Goal: Find specific page/section: Find specific page/section

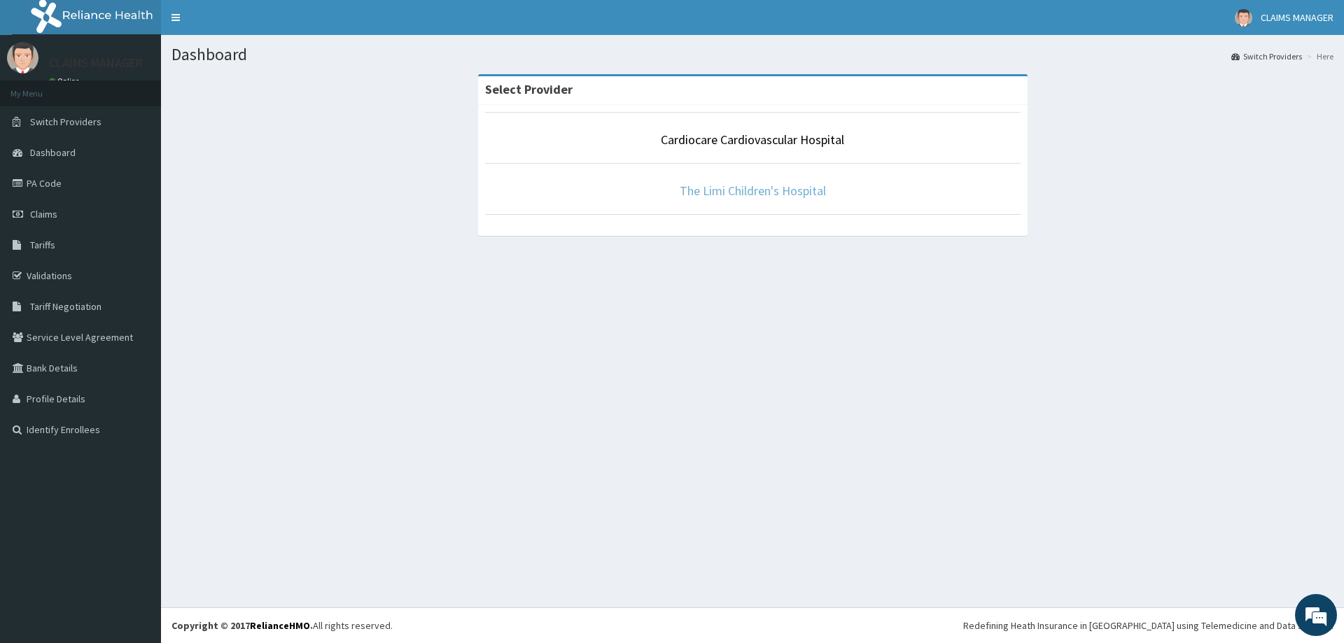
click at [779, 195] on link "The Limi Children's Hospital" at bounding box center [753, 191] width 146 height 16
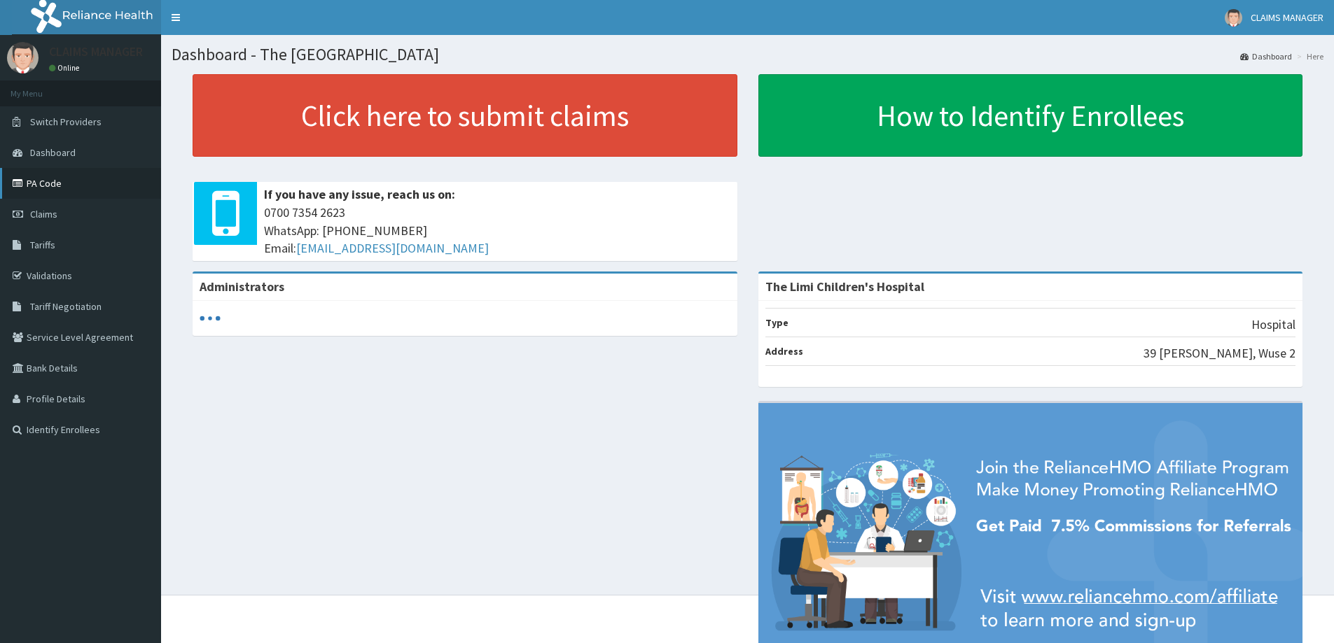
click at [92, 184] on link "PA Code" at bounding box center [80, 183] width 161 height 31
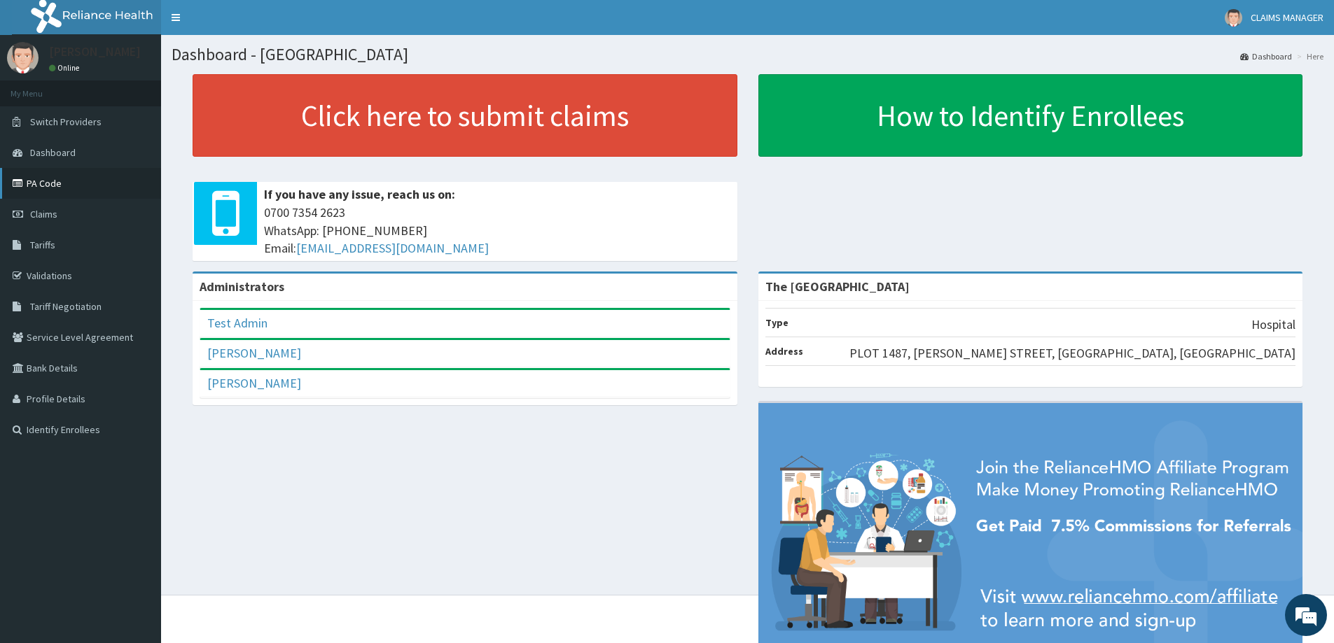
click at [71, 176] on link "PA Code" at bounding box center [80, 183] width 161 height 31
